Goal: Task Accomplishment & Management: Use online tool/utility

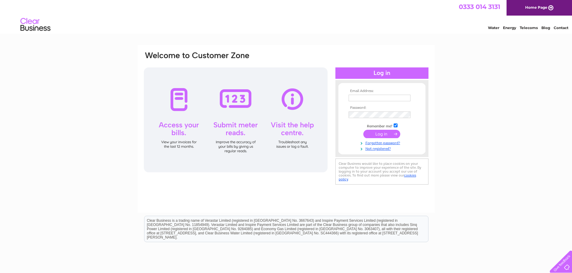
type input "[EMAIL_ADDRESS][DOMAIN_NAME]"
click at [394, 133] on input "submit" at bounding box center [381, 134] width 37 height 8
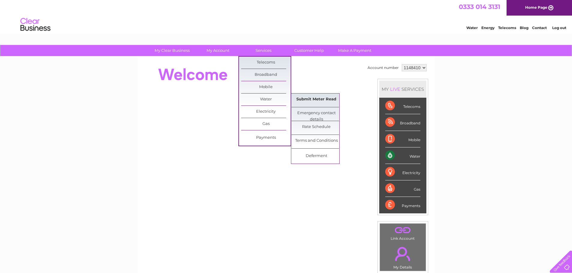
click at [326, 102] on link "Submit Meter Read" at bounding box center [316, 100] width 50 height 12
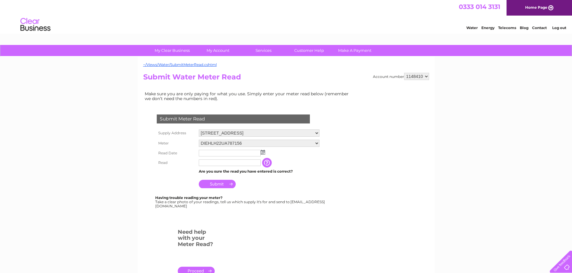
click at [225, 154] on input "text" at bounding box center [230, 153] width 62 height 7
click at [265, 152] on td at bounding box center [259, 154] width 124 height 10
click at [263, 154] on img at bounding box center [262, 152] width 5 height 5
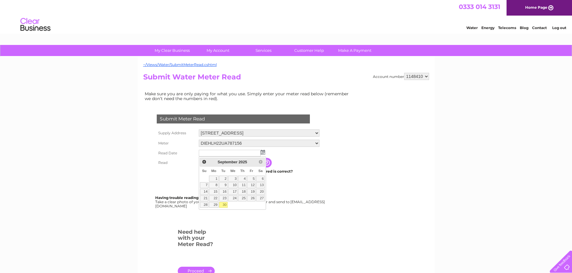
click at [219, 206] on link "30" at bounding box center [223, 205] width 8 height 6
type input "2025/09/30"
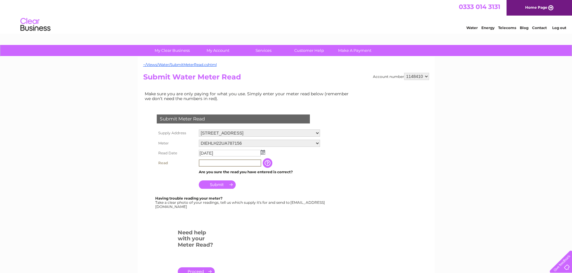
click at [223, 164] on input "text" at bounding box center [230, 163] width 62 height 7
type input "00430"
click at [221, 184] on input "Submit" at bounding box center [217, 184] width 37 height 8
